Goal: Information Seeking & Learning: Check status

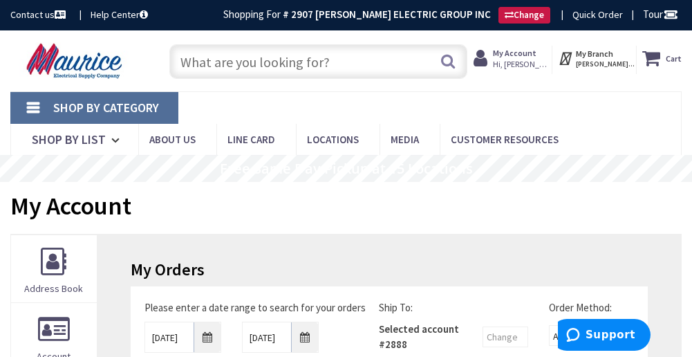
click at [311, 61] on input "text" at bounding box center [317, 61] width 297 height 35
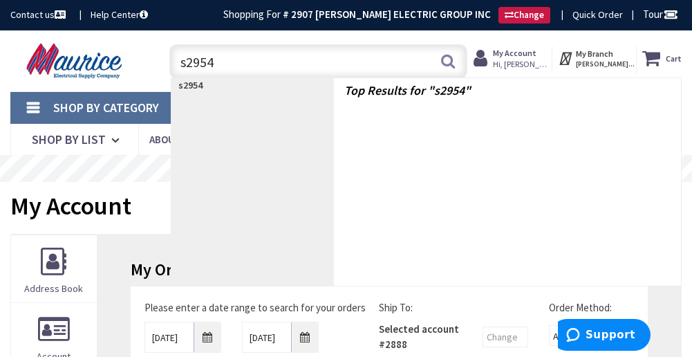
type input "s29548"
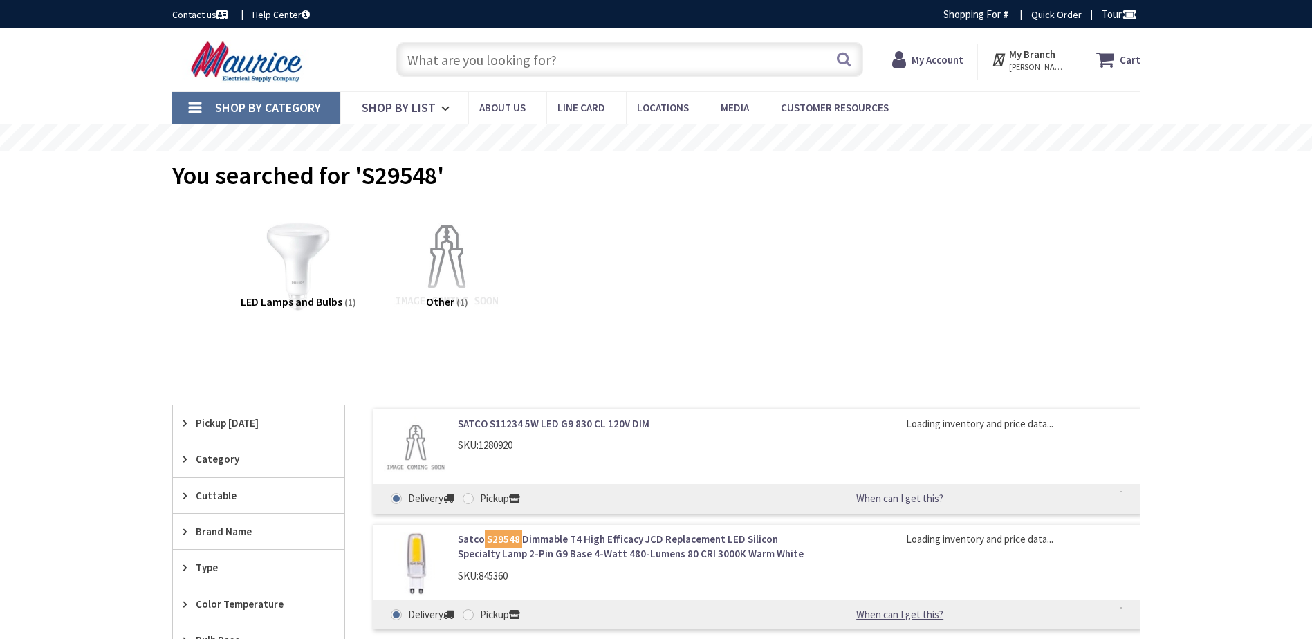
type input "[GEOGRAPHIC_DATA], [GEOGRAPHIC_DATA]"
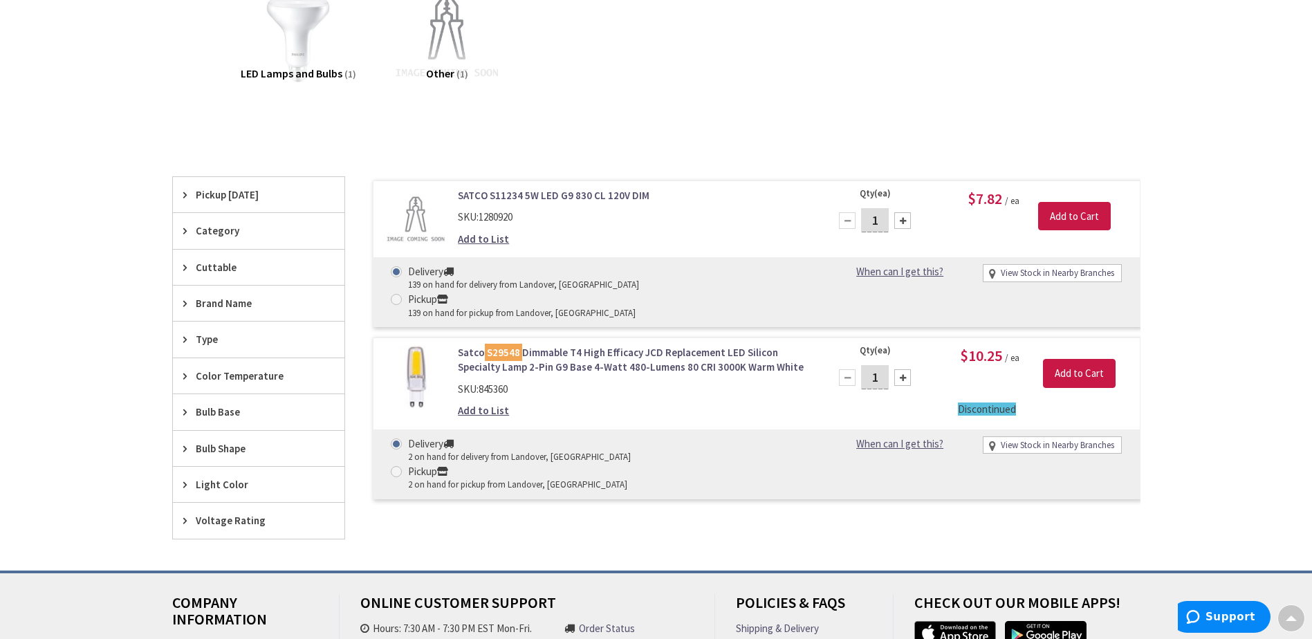
scroll to position [232, 0]
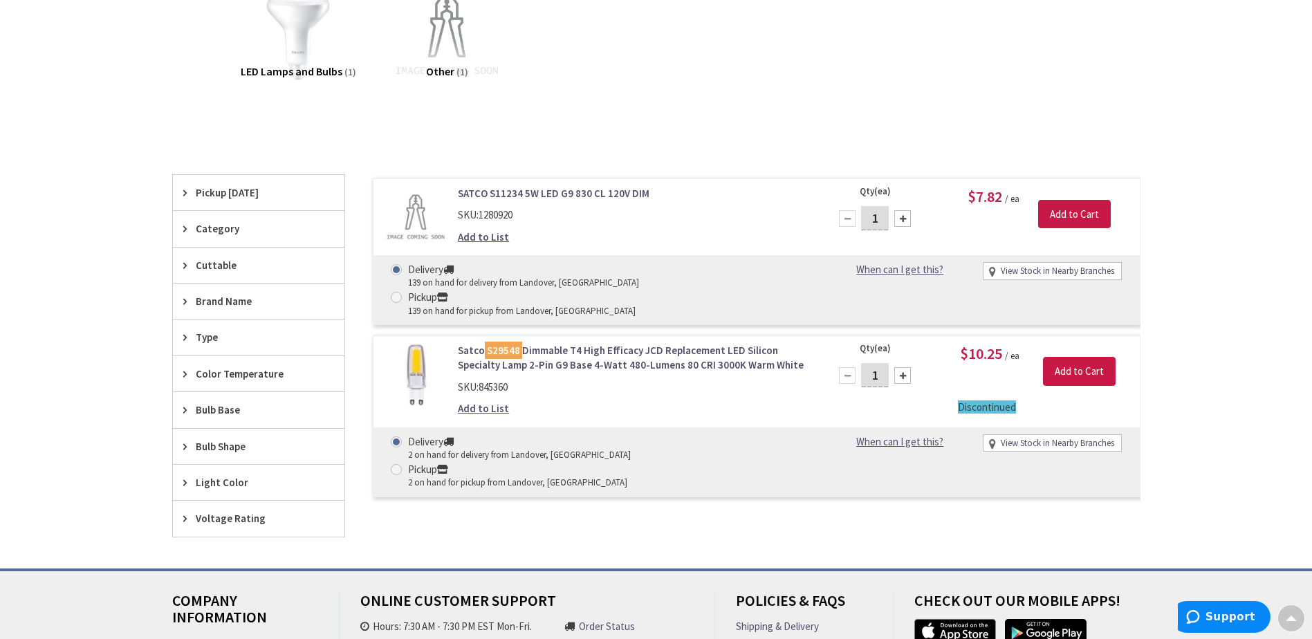
click at [1231, 266] on div "Skip to Content Toggle Nav Search Cart My Cart Close" at bounding box center [656, 316] width 1312 height 1036
click at [1031, 437] on link "View Stock in Nearby Branches" at bounding box center [1056, 443] width 113 height 13
select select "data-availability"
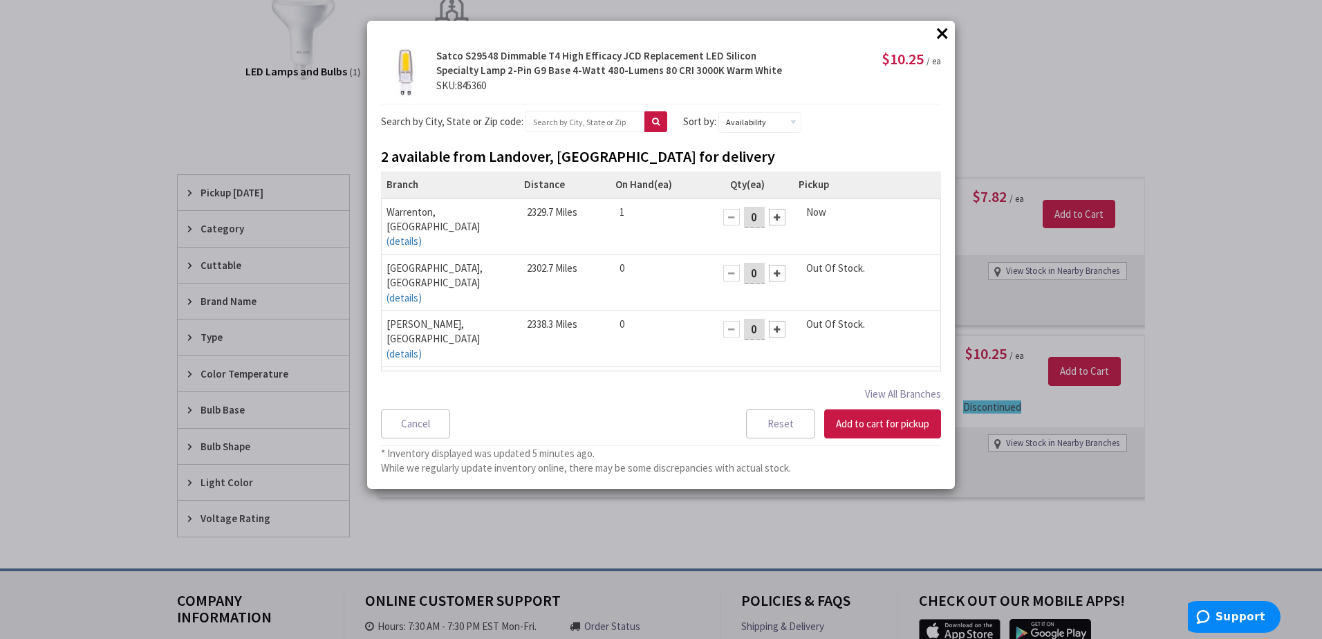
click at [944, 30] on button "×" at bounding box center [942, 33] width 21 height 21
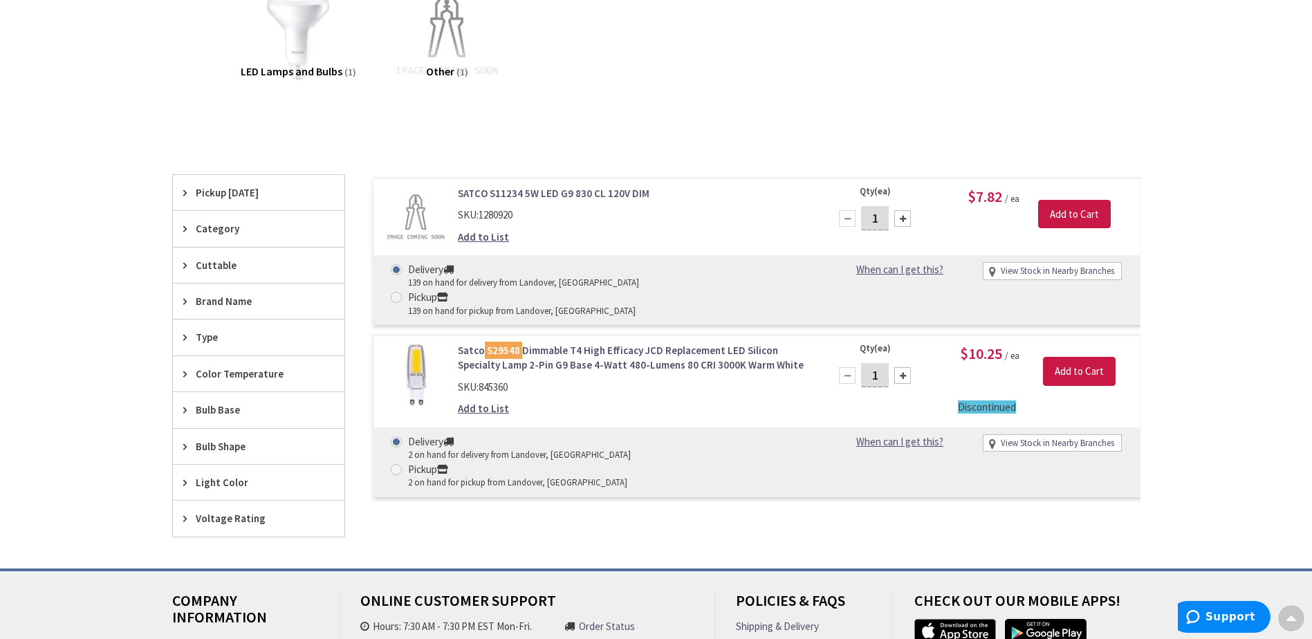
drag, startPoint x: 689, startPoint y: 57, endPoint x: 655, endPoint y: 51, distance: 34.3
click at [689, 57] on div "LED Lamps and Bulbs (1) Other (1)" at bounding box center [656, 47] width 920 height 149
